Goal: Transaction & Acquisition: Purchase product/service

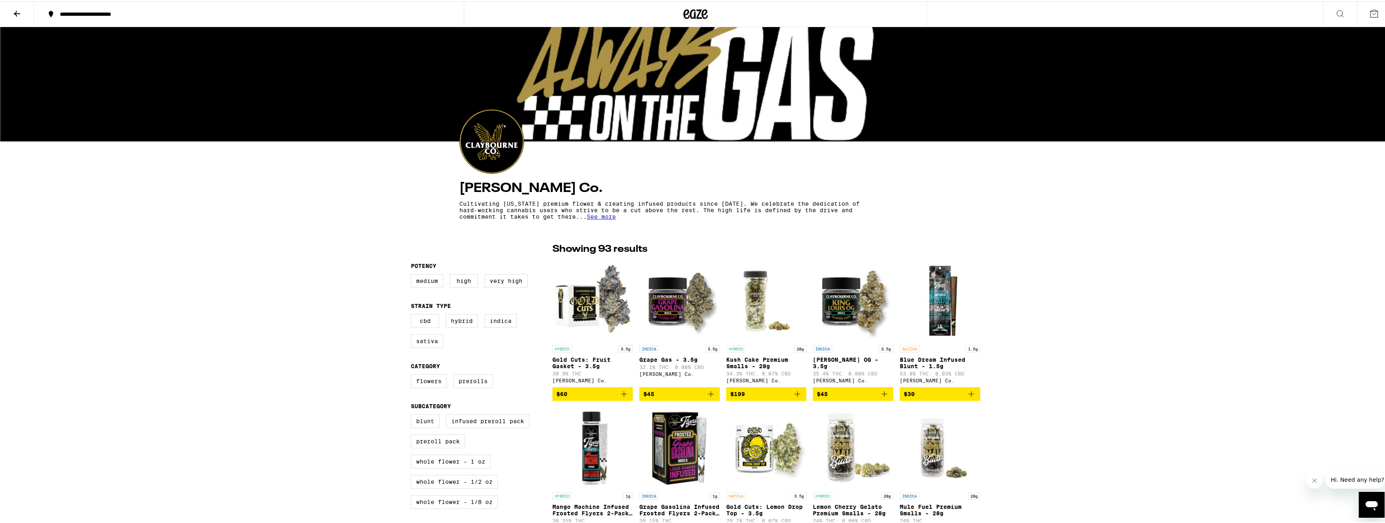
click at [691, 13] on icon at bounding box center [695, 13] width 24 height 15
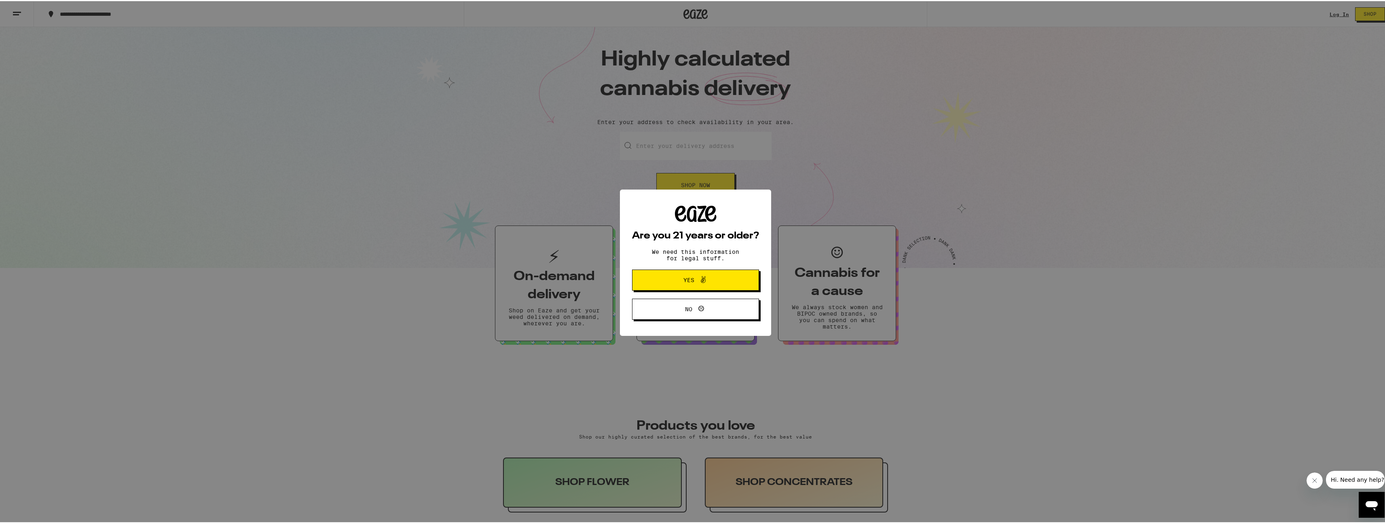
click at [699, 290] on button "Yes" at bounding box center [695, 279] width 127 height 21
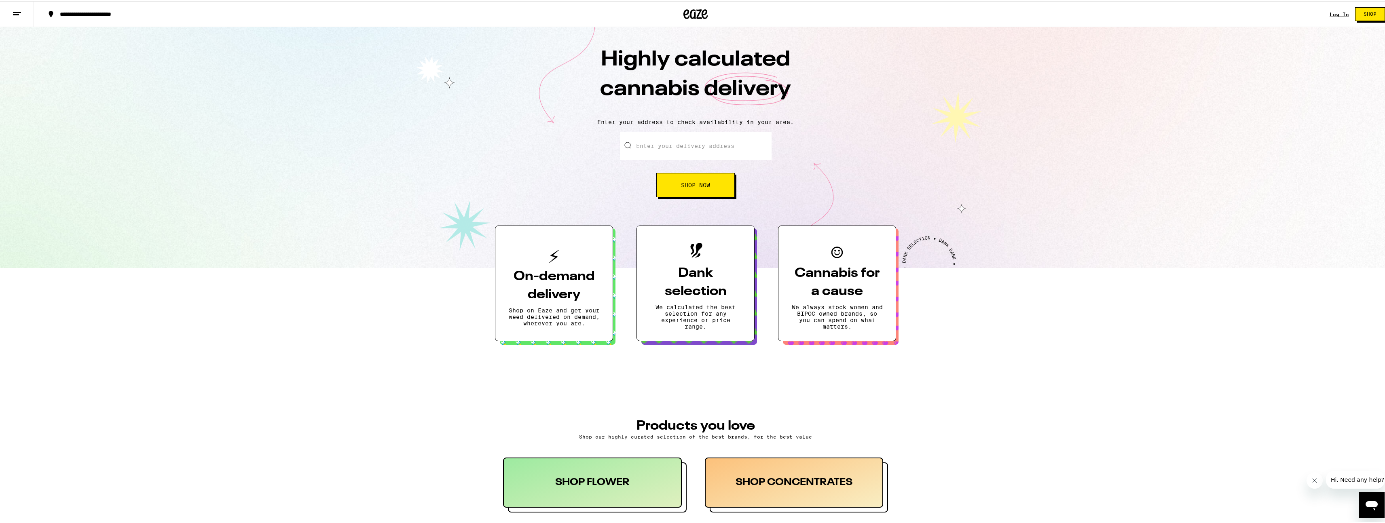
click at [679, 137] on input "Enter your delivery address" at bounding box center [696, 145] width 152 height 28
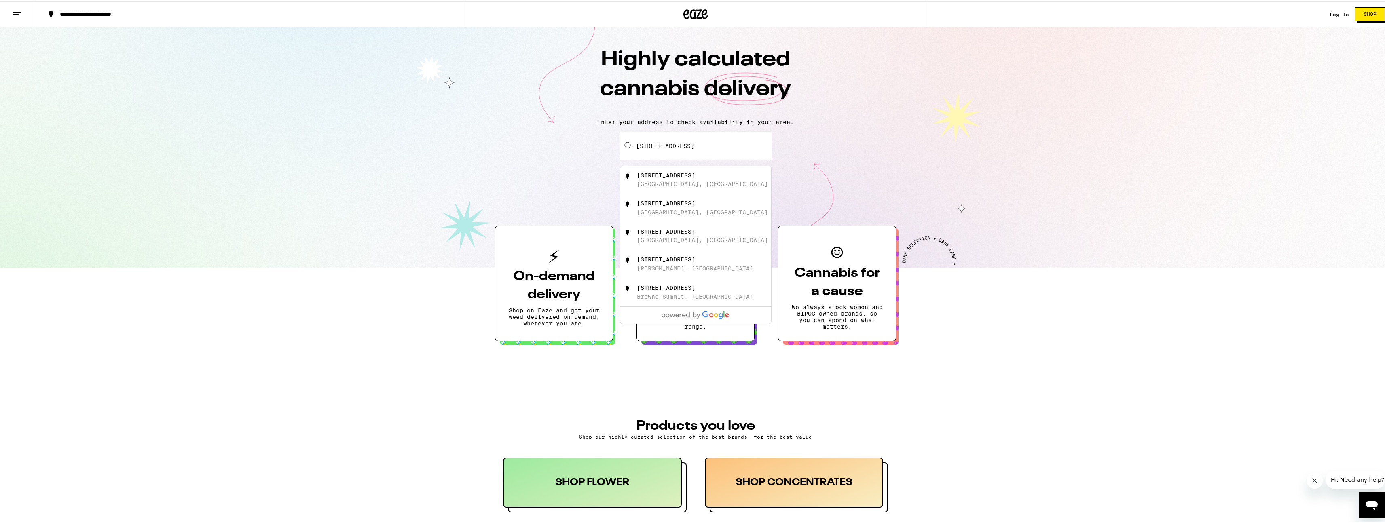
click at [654, 181] on div "[GEOGRAPHIC_DATA], [GEOGRAPHIC_DATA]" at bounding box center [702, 183] width 131 height 6
type input "[STREET_ADDRESS]"
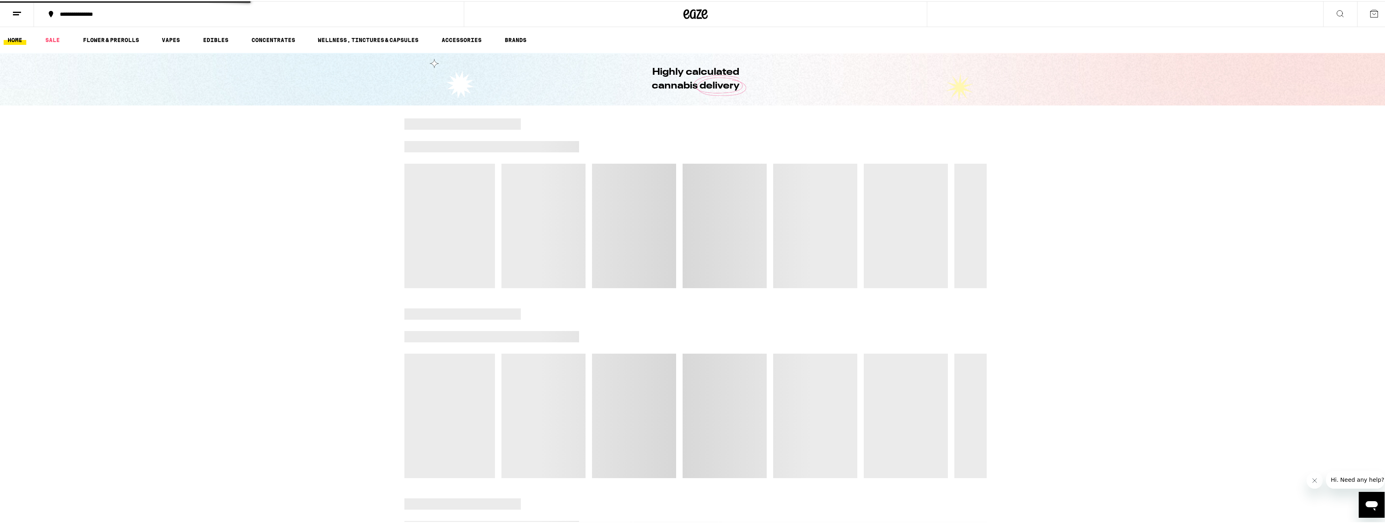
click at [677, 190] on div at bounding box center [679, 225] width 6 height 125
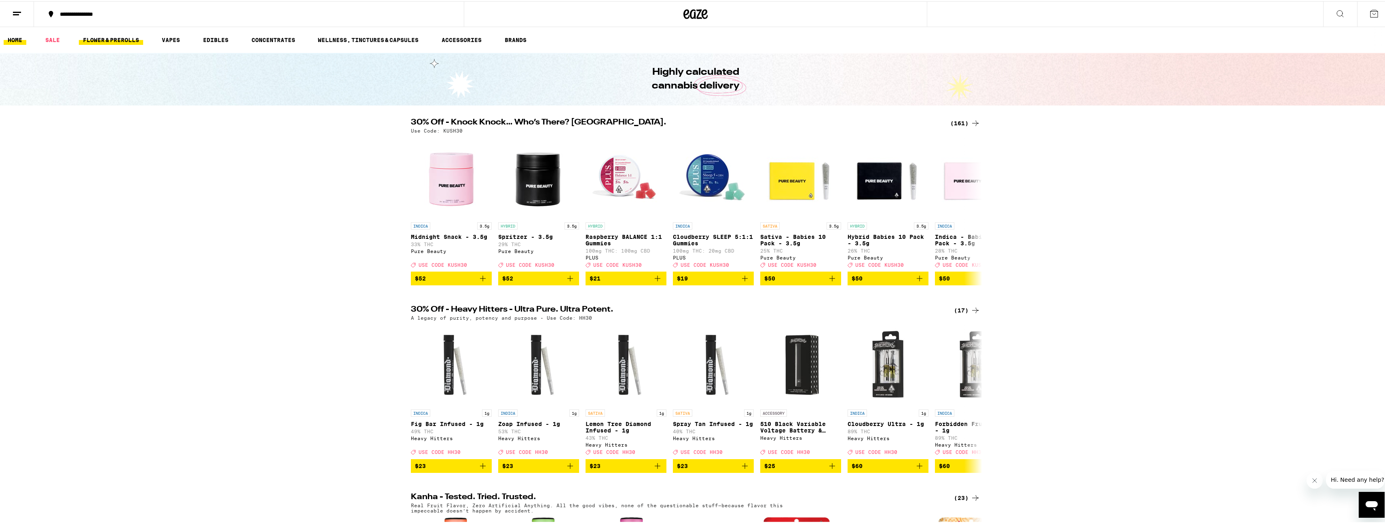
click at [107, 34] on link "FLOWER & PREROLLS" at bounding box center [111, 39] width 64 height 10
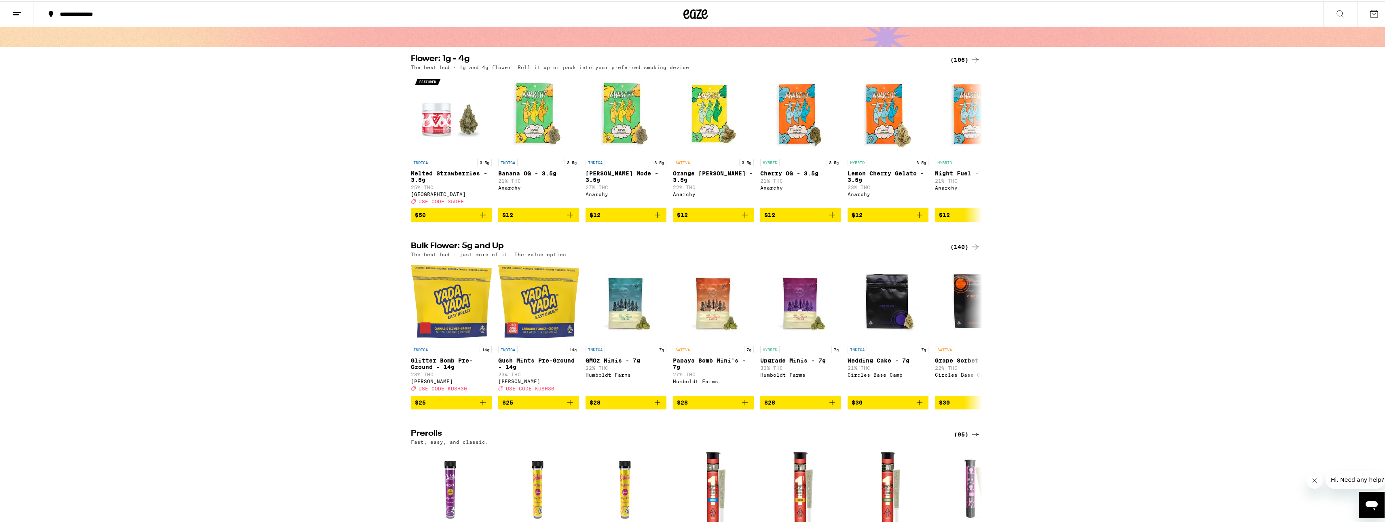
scroll to position [45, 0]
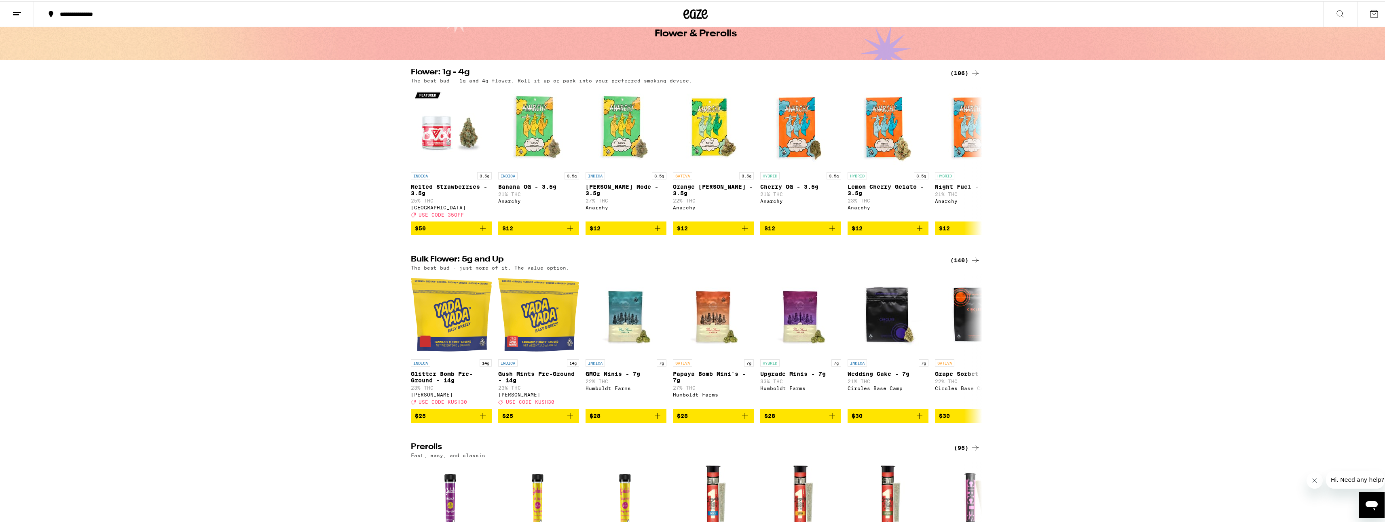
click at [957, 264] on div "(140)" at bounding box center [965, 259] width 30 height 10
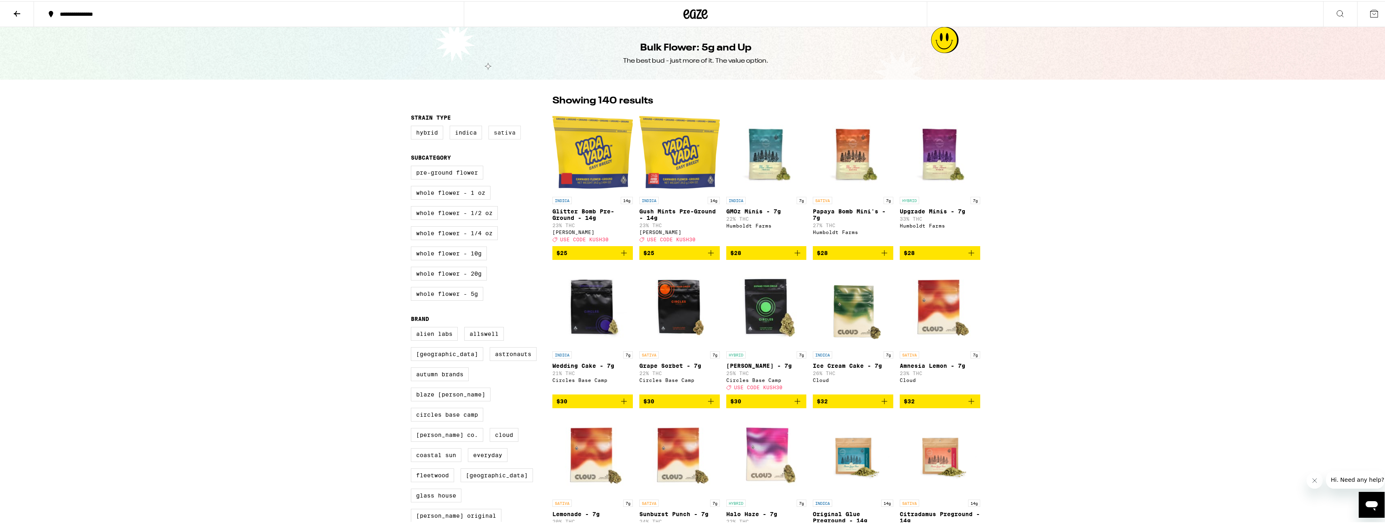
click at [493, 130] on label "Sativa" at bounding box center [505, 132] width 32 height 14
click at [413, 126] on input "Sativa" at bounding box center [413, 126] width 0 height 0
checkbox input "true"
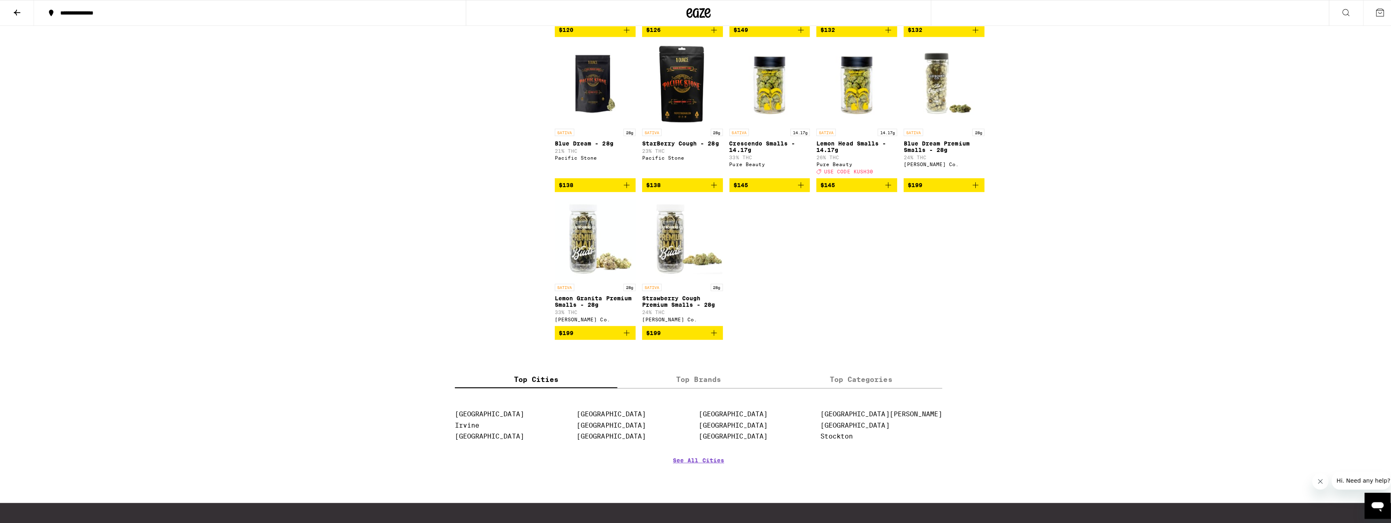
scroll to position [1396, 0]
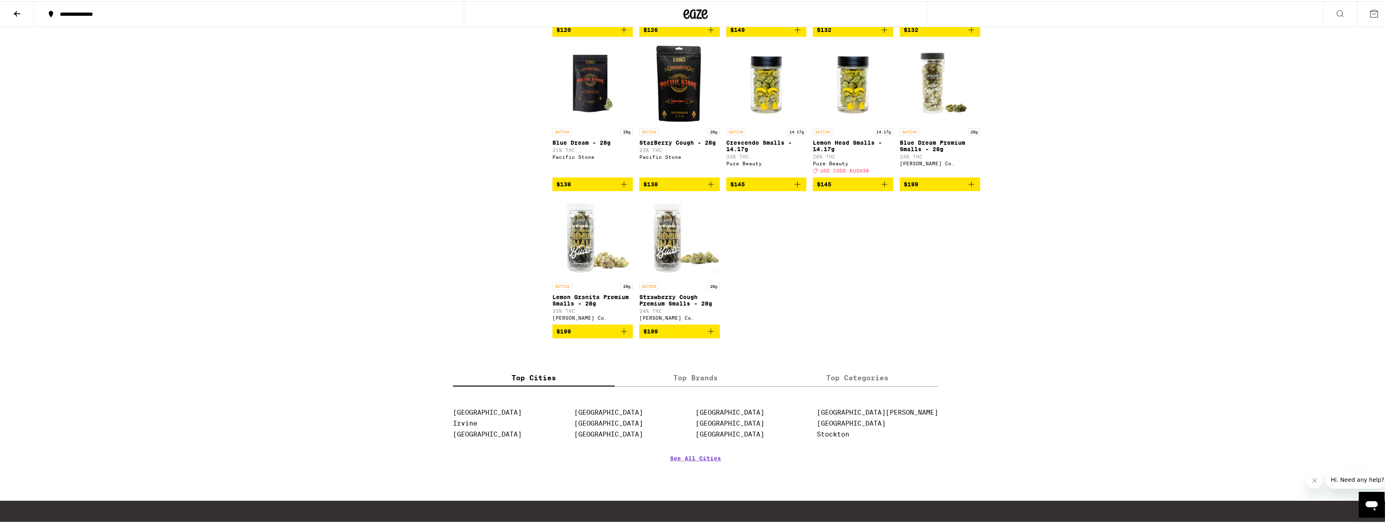
click at [837, 172] on span "USE CODE KUSH30" at bounding box center [845, 169] width 49 height 5
